Goal: Task Accomplishment & Management: Understand process/instructions

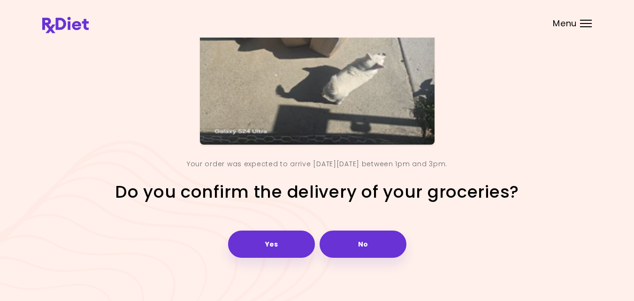
scroll to position [131, 0]
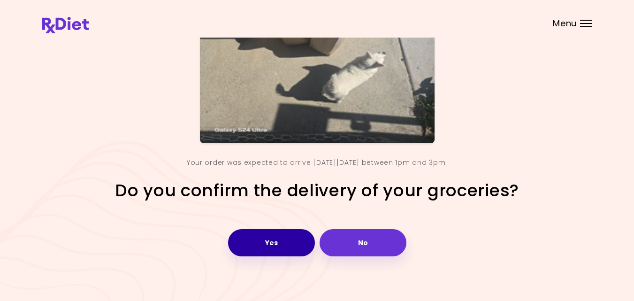
click at [248, 243] on button "Yes" at bounding box center [271, 242] width 87 height 27
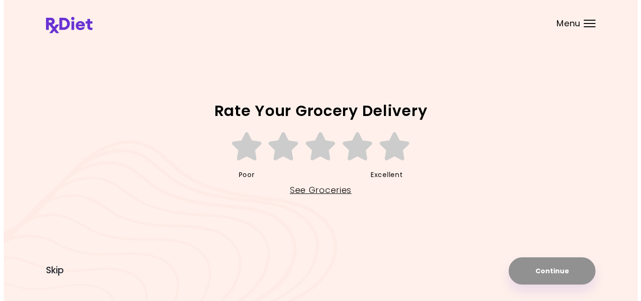
scroll to position [0, 0]
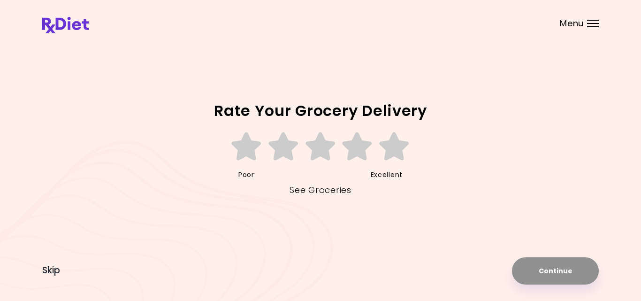
click at [303, 192] on link "See Groceries" at bounding box center [319, 189] width 61 height 15
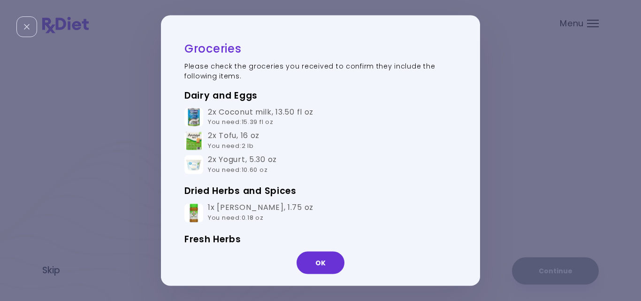
click at [303, 192] on h3 "Dried Herbs and Spices" at bounding box center [320, 190] width 272 height 15
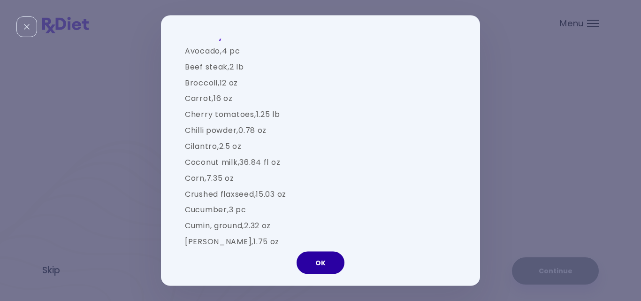
scroll to position [806, 0]
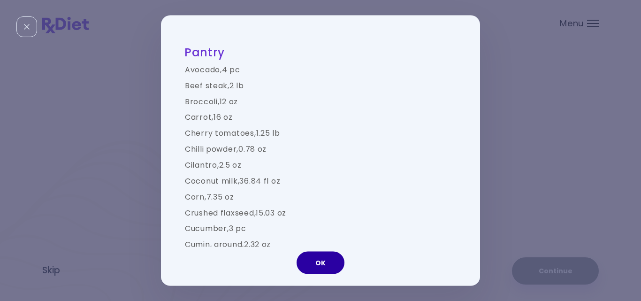
click at [322, 265] on button "OK" at bounding box center [320, 262] width 48 height 23
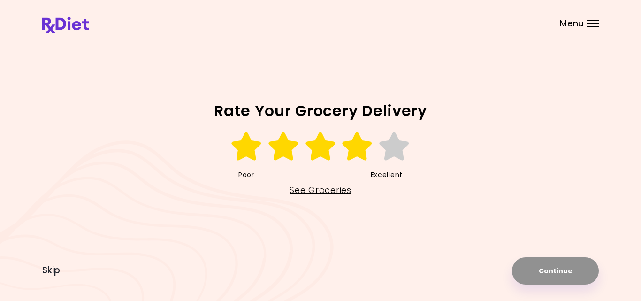
click at [357, 149] on icon at bounding box center [357, 146] width 32 height 28
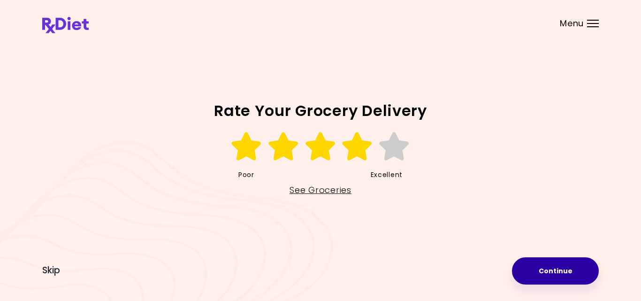
click at [543, 270] on button "Continue" at bounding box center [555, 270] width 87 height 27
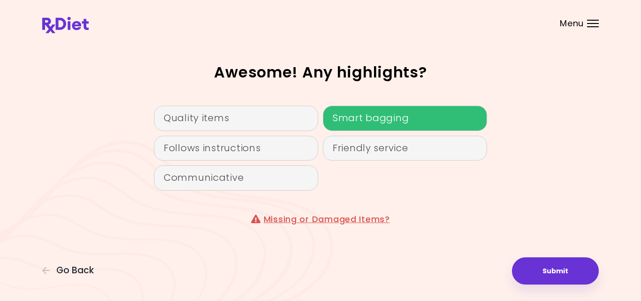
click at [350, 121] on div "Smart bagging" at bounding box center [405, 118] width 164 height 25
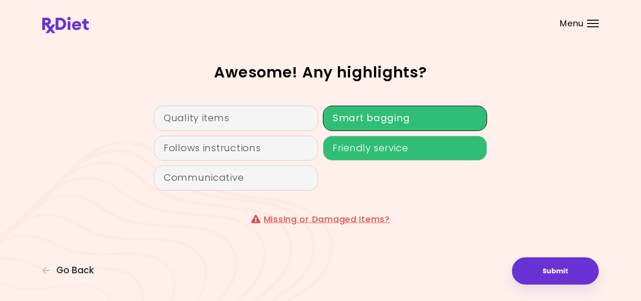
click at [349, 150] on div "Friendly service" at bounding box center [405, 148] width 164 height 25
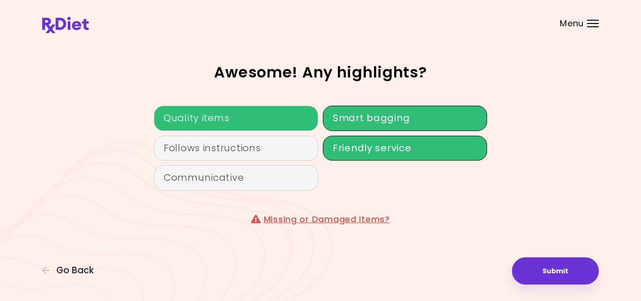
click at [253, 114] on div "Quality items" at bounding box center [236, 118] width 164 height 25
click at [331, 218] on link "Missing or Damaged Items?" at bounding box center [327, 219] width 126 height 12
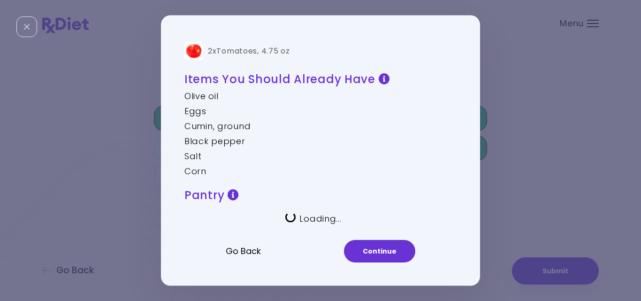
scroll to position [0, 0]
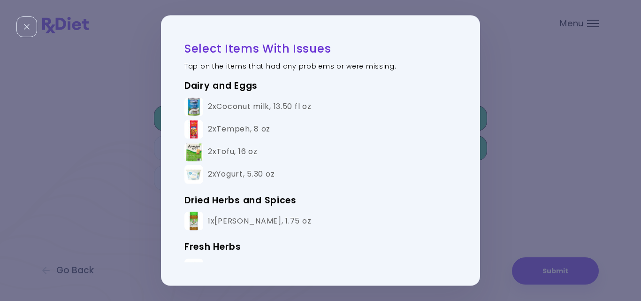
click at [242, 126] on div "2x Tempeh , 8 oz" at bounding box center [239, 129] width 62 height 10
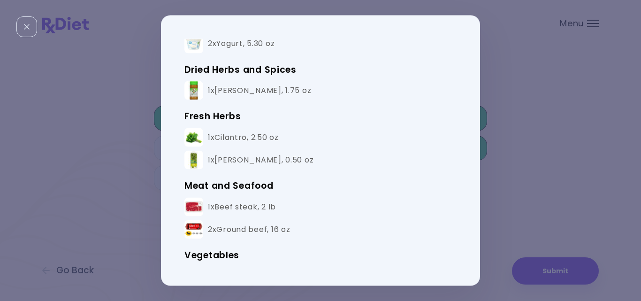
scroll to position [131, 0]
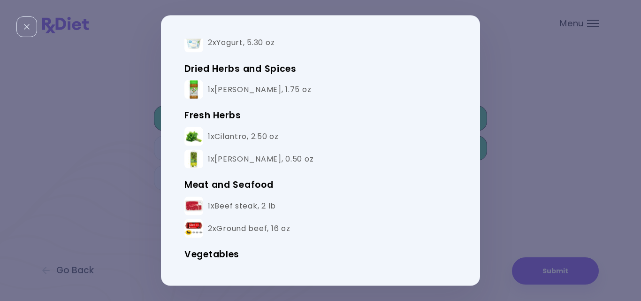
click at [248, 157] on div "1x [PERSON_NAME] , 0.50 oz" at bounding box center [261, 159] width 106 height 10
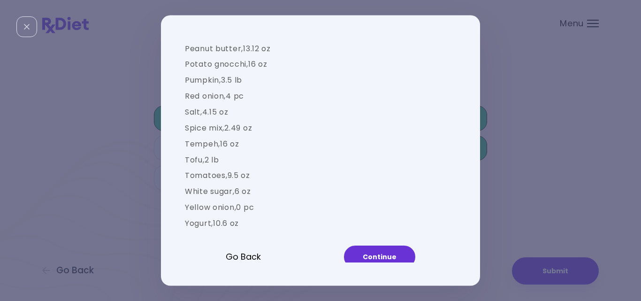
scroll to position [1061, 0]
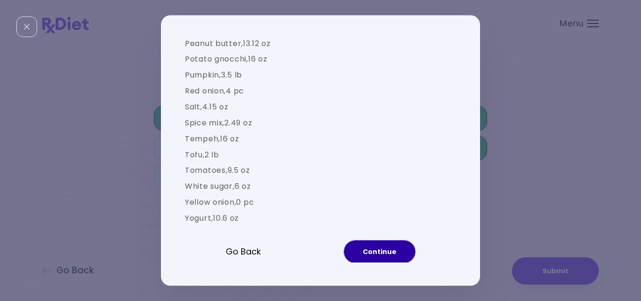
click at [364, 250] on button "Continue" at bounding box center [379, 251] width 71 height 23
select select "**********"
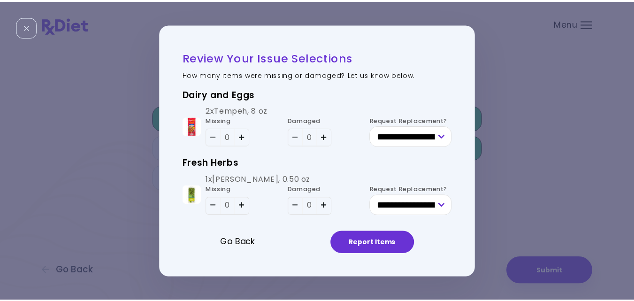
scroll to position [0, 0]
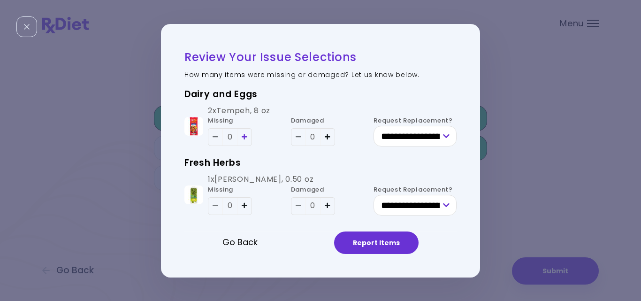
click at [245, 135] on icon "Add - Tempeh" at bounding box center [245, 137] width 6 height 6
click at [245, 204] on icon "Add - Dill" at bounding box center [245, 205] width 6 height 6
click at [445, 134] on select "**********" at bounding box center [414, 136] width 83 height 21
select select "**********"
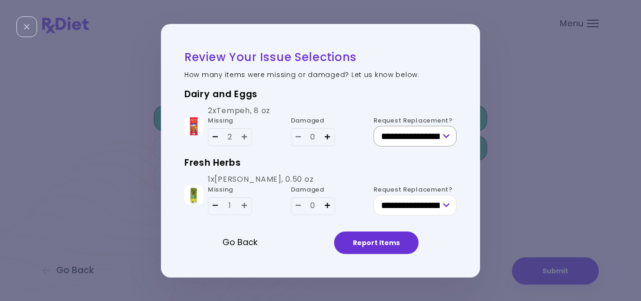
click at [373, 126] on select "**********" at bounding box center [414, 136] width 83 height 21
click at [447, 206] on select "**********" at bounding box center [414, 205] width 83 height 21
select select "**********"
click at [373, 195] on select "**********" at bounding box center [414, 205] width 83 height 21
click at [398, 240] on button "Report Items" at bounding box center [376, 242] width 84 height 23
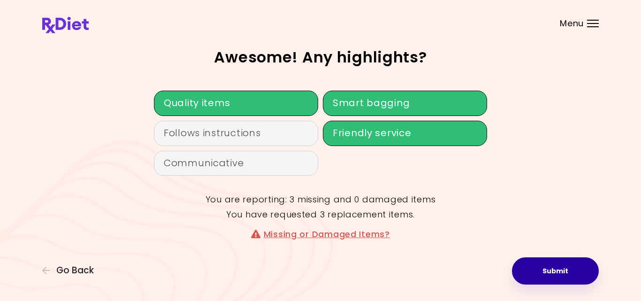
click at [537, 267] on button "Submit" at bounding box center [555, 270] width 87 height 27
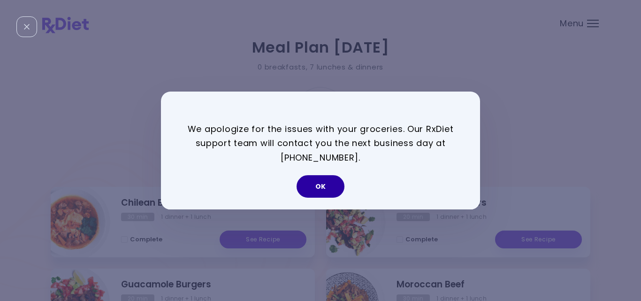
click at [326, 185] on button "OK" at bounding box center [320, 186] width 48 height 23
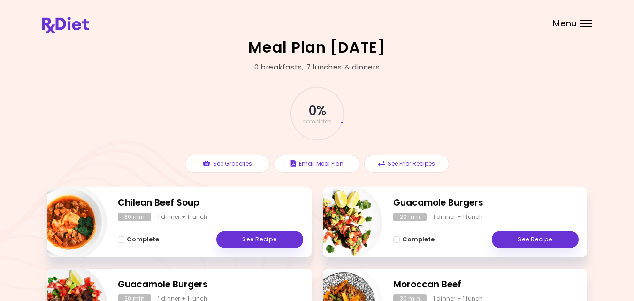
click at [176, 121] on div "0 % completed" at bounding box center [316, 114] width 281 height 64
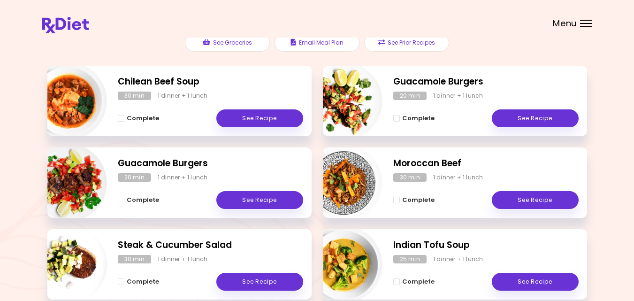
scroll to position [102, 0]
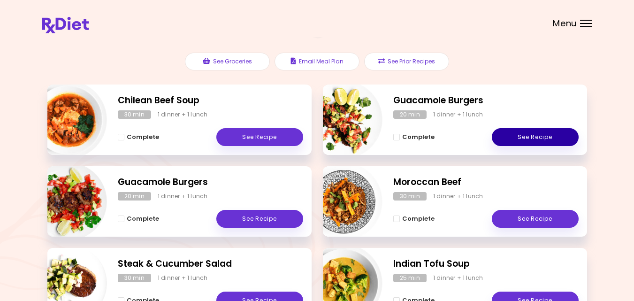
click at [546, 135] on link "See Recipe" at bounding box center [535, 137] width 87 height 18
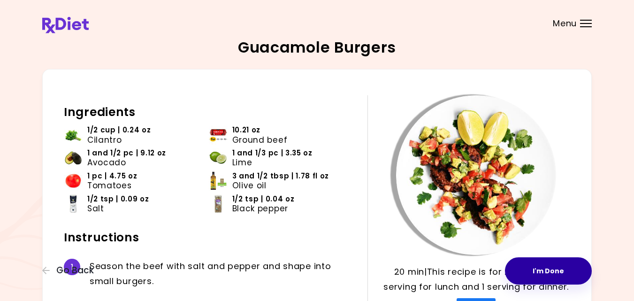
click at [547, 265] on button "I'm Done" at bounding box center [548, 270] width 87 height 27
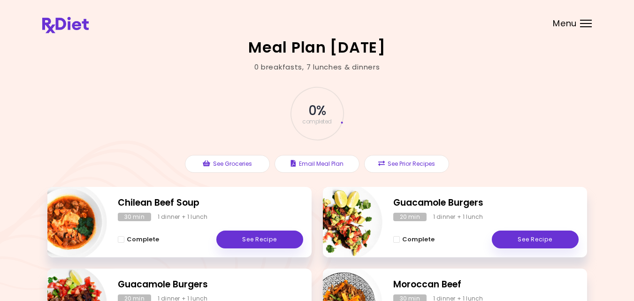
click at [179, 82] on div "0 % completed" at bounding box center [316, 114] width 281 height 64
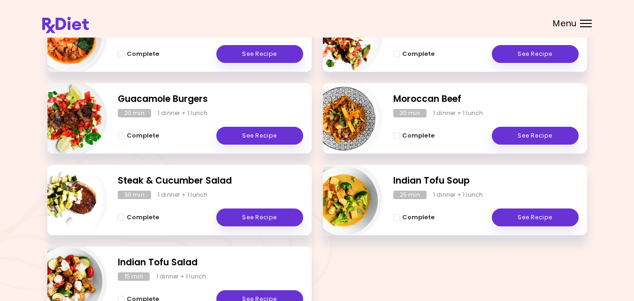
scroll to position [188, 0]
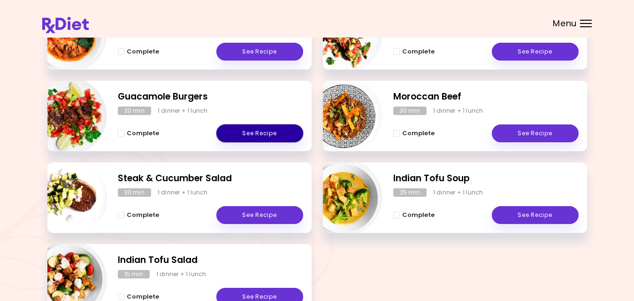
click at [253, 136] on link "See Recipe" at bounding box center [259, 133] width 87 height 18
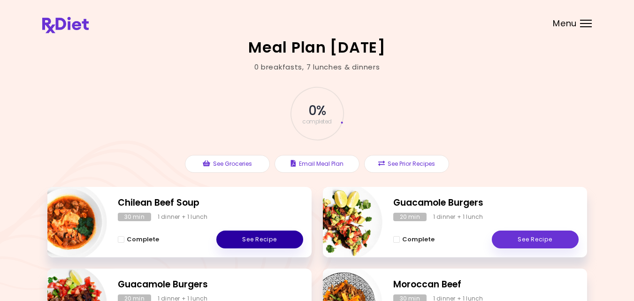
click at [274, 238] on link "See Recipe" at bounding box center [259, 239] width 87 height 18
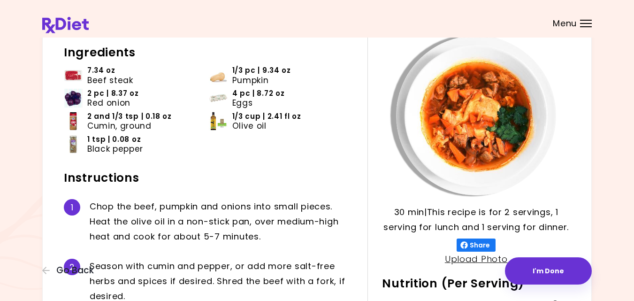
scroll to position [56, 0]
